Goal: Information Seeking & Learning: Learn about a topic

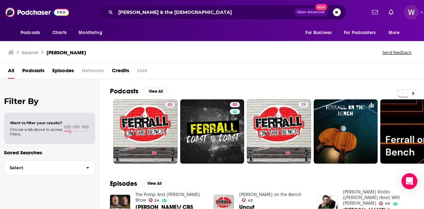
scroll to position [82, 0]
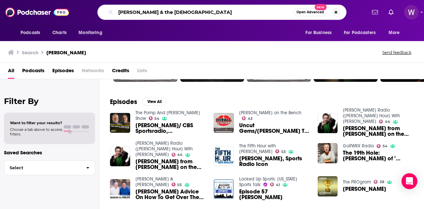
click at [199, 15] on input "[PERSON_NAME] & the [DEMOGRAPHIC_DATA]" at bounding box center [205, 12] width 178 height 11
type input "legion of skanks"
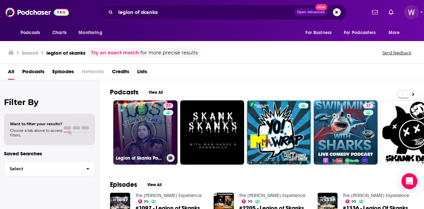
click at [139, 134] on link "77 Legion of Skanks Podcast" at bounding box center [145, 132] width 64 height 64
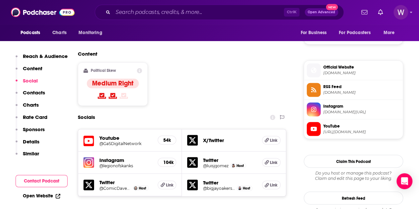
scroll to position [505, 0]
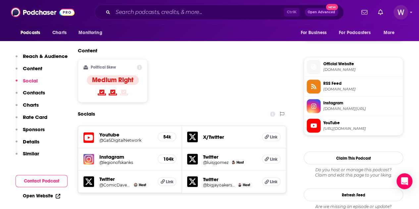
click at [126, 170] on div "Twitter @ComicDaveSmith Host Link" at bounding box center [130, 181] width 104 height 23
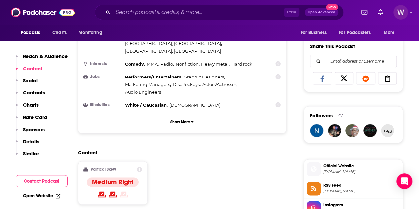
scroll to position [397, 0]
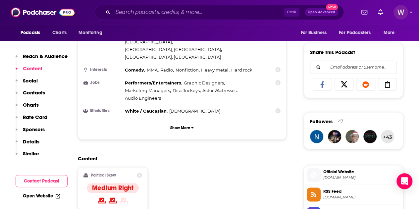
click at [193, 155] on div "Content Political Skew Medium Right" at bounding box center [182, 185] width 208 height 60
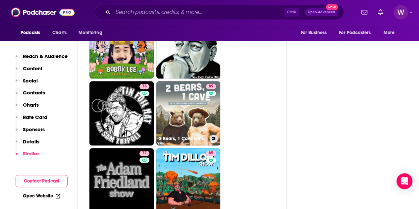
scroll to position [1593, 0]
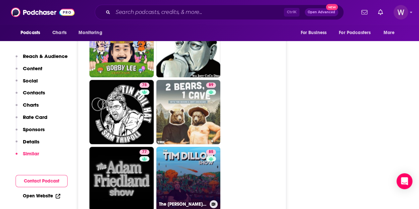
click at [188, 147] on link "85 The [PERSON_NAME] Show" at bounding box center [188, 179] width 64 height 64
type input "[URL][DOMAIN_NAME][PERSON_NAME]"
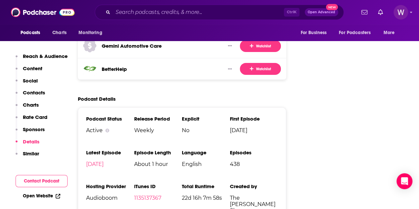
scroll to position [1198, 0]
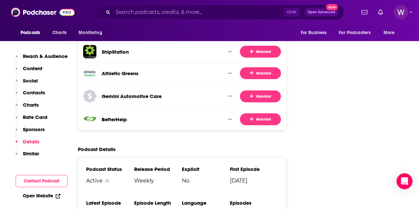
click at [187, 19] on div "Ctrl K Open Advanced New" at bounding box center [219, 12] width 249 height 15
click at [187, 18] on div "Ctrl K Open Advanced New" at bounding box center [219, 12] width 249 height 15
click at [187, 15] on input "Search podcasts, credits, & more..." at bounding box center [198, 12] width 171 height 11
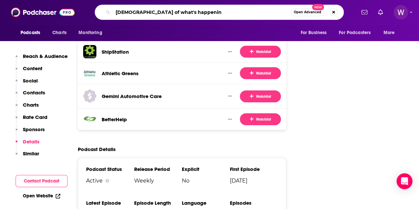
type input "[DEMOGRAPHIC_DATA] of what's happening"
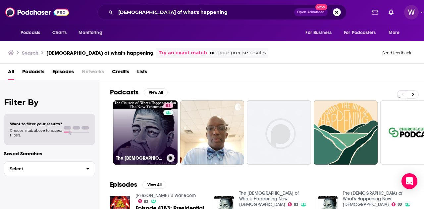
click at [154, 143] on link "83 The [DEMOGRAPHIC_DATA] of What's Happening Now: [DEMOGRAPHIC_DATA]" at bounding box center [145, 132] width 64 height 64
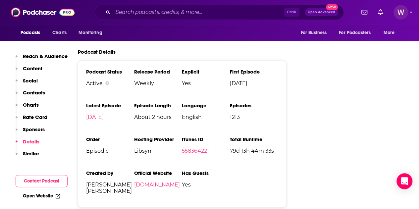
scroll to position [1199, 0]
